Goal: Task Accomplishment & Management: Manage account settings

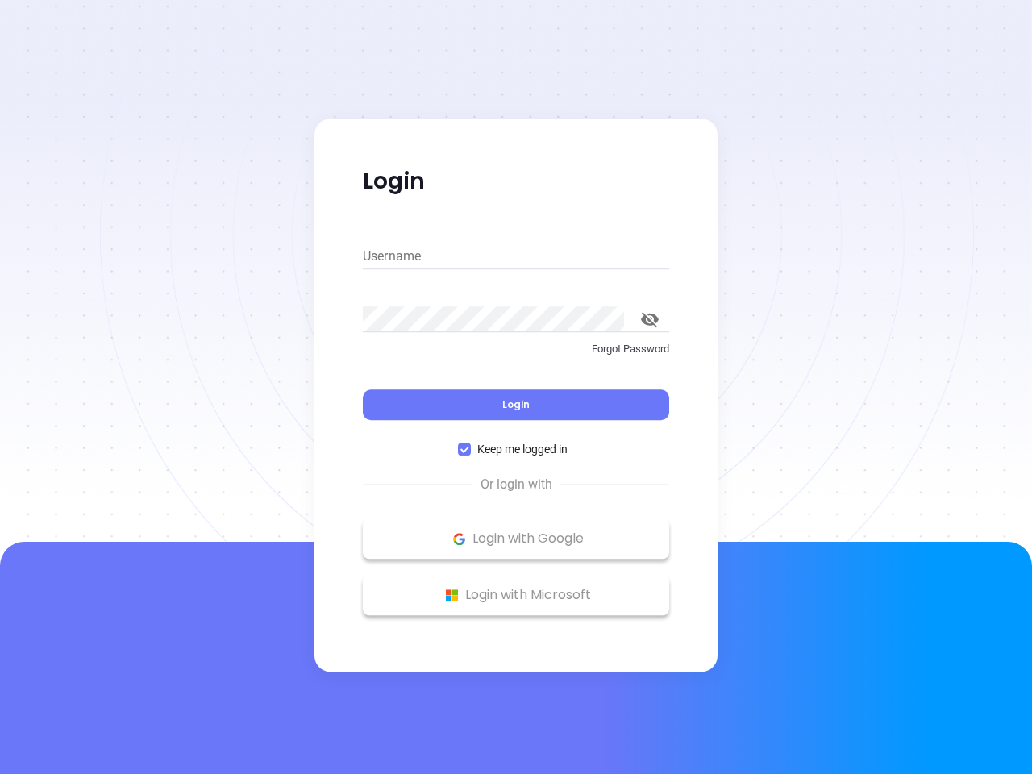
click at [516, 387] on div "Login" at bounding box center [516, 395] width 306 height 50
click at [516, 256] on input "Username" at bounding box center [516, 256] width 306 height 26
click at [650, 319] on icon "toggle password visibility" at bounding box center [650, 319] width 18 height 15
click at [516, 405] on span "Login" at bounding box center [515, 404] width 27 height 14
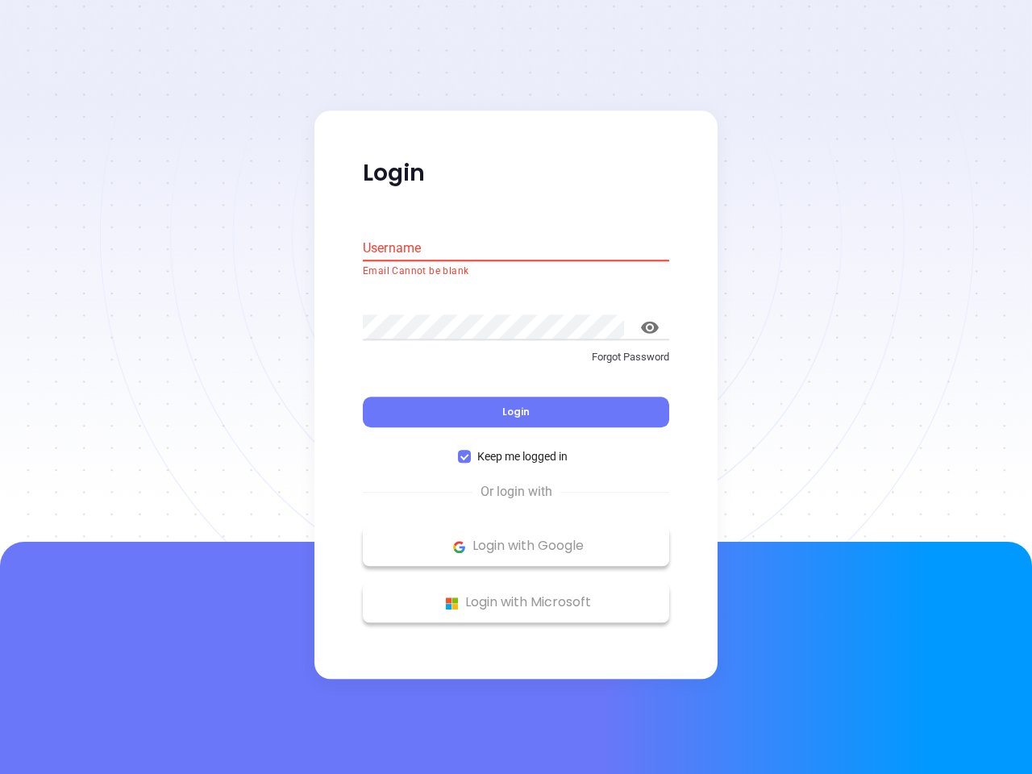
click at [516, 449] on span "Keep me logged in" at bounding box center [522, 457] width 103 height 18
click at [471, 451] on input "Keep me logged in" at bounding box center [464, 457] width 13 height 13
checkbox input "false"
click at [516, 538] on p "Login with Google" at bounding box center [516, 546] width 290 height 24
click at [516, 595] on p "Login with Microsoft" at bounding box center [516, 603] width 290 height 24
